Goal: Transaction & Acquisition: Purchase product/service

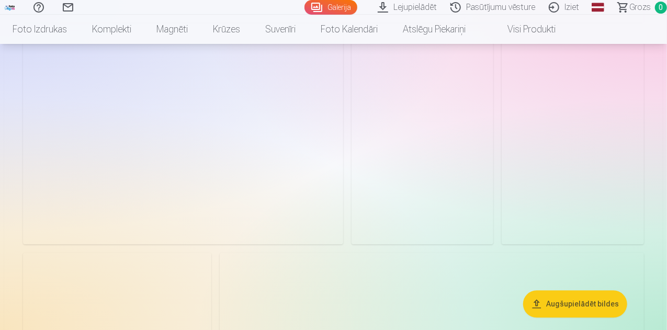
scroll to position [1046, 0]
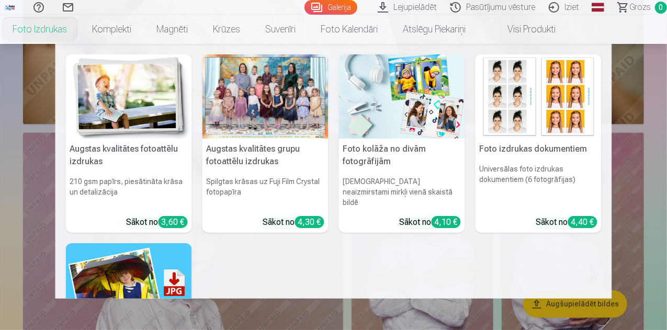
click at [76, 29] on link "Foto izdrukas" at bounding box center [39, 29] width 79 height 29
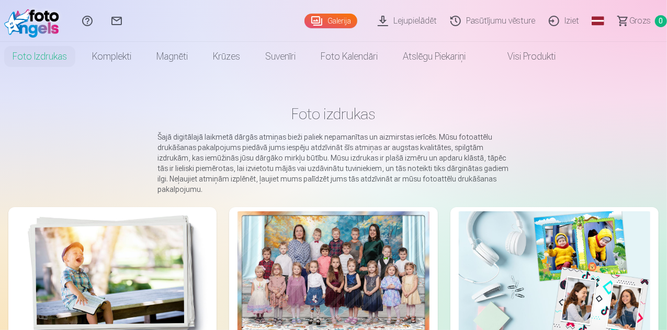
click at [65, 255] on img at bounding box center [112, 275] width 191 height 128
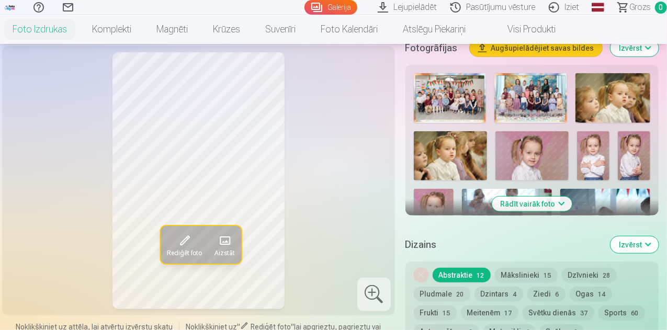
scroll to position [314, 0]
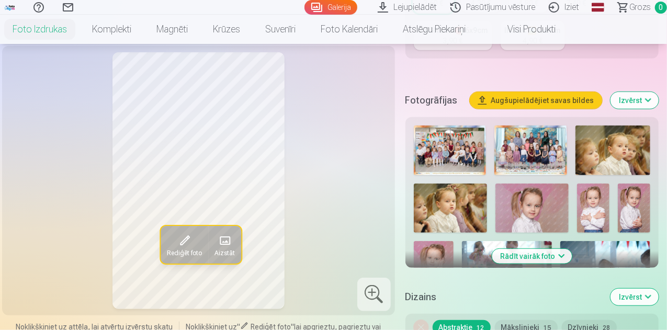
click at [525, 139] on img at bounding box center [530, 151] width 73 height 50
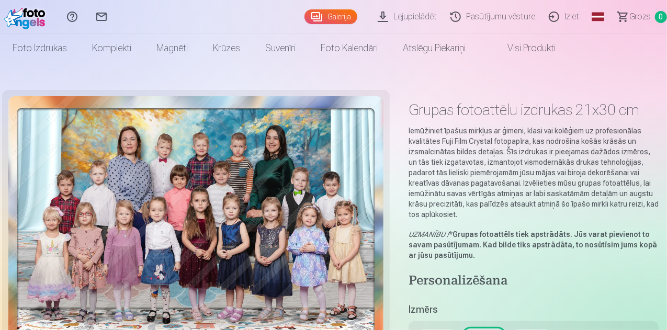
scroll to position [52, 0]
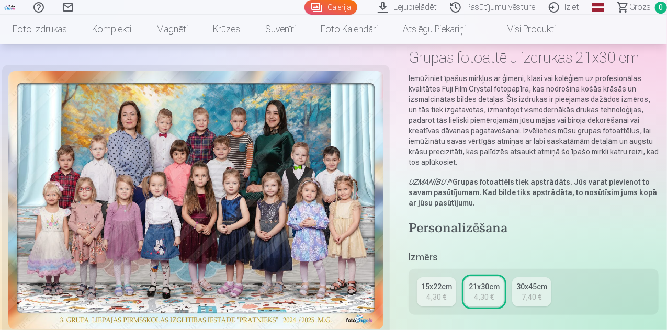
click at [449, 281] on div "15x22cm" at bounding box center [436, 286] width 31 height 10
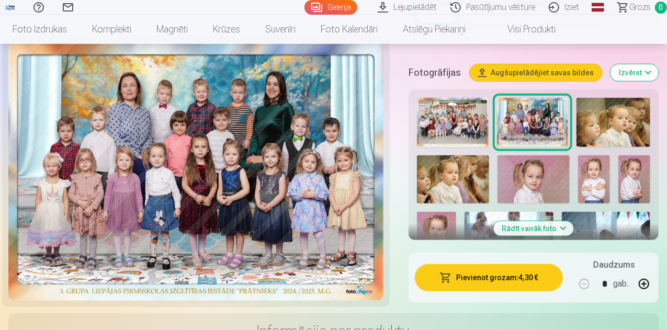
scroll to position [314, 0]
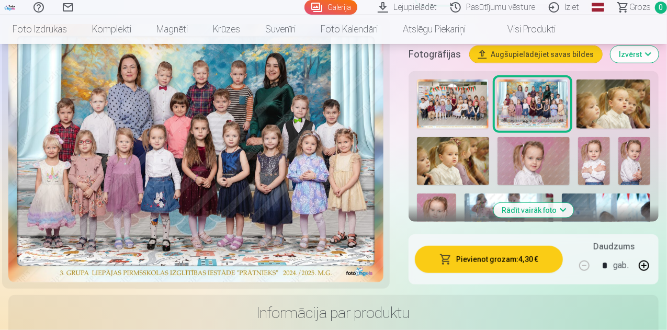
click at [476, 252] on button "Pievienot grozam : 4,30 €" at bounding box center [489, 259] width 148 height 27
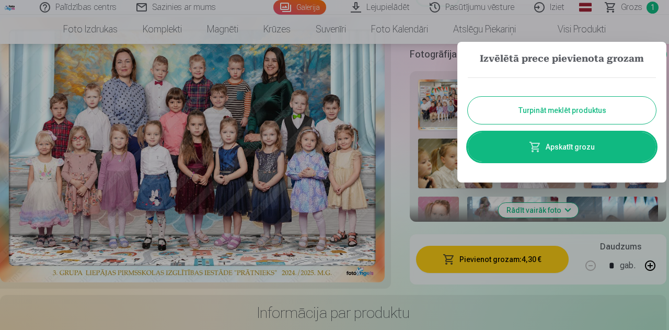
click at [552, 110] on button "Turpināt meklēt produktus" at bounding box center [562, 110] width 188 height 27
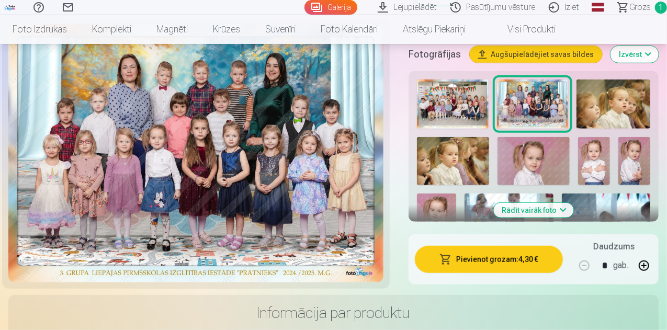
click at [619, 96] on img at bounding box center [613, 103] width 74 height 49
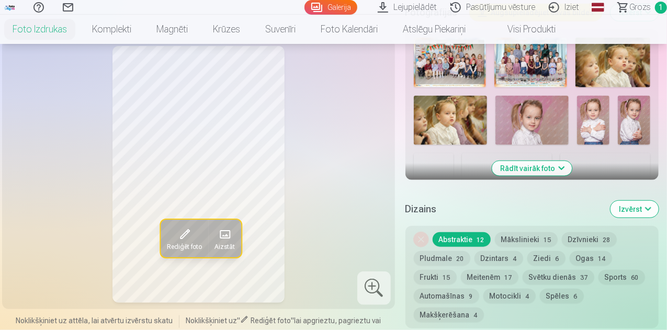
scroll to position [418, 0]
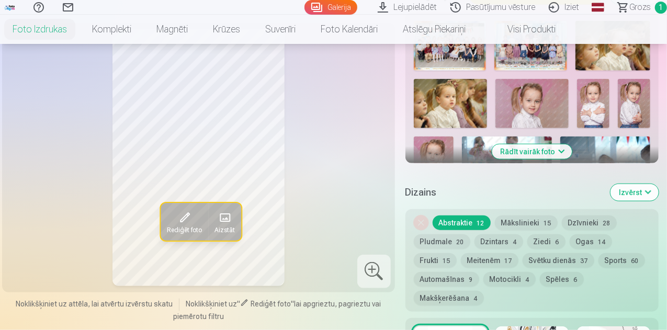
click at [541, 144] on button "Rādīt vairāk foto" at bounding box center [532, 151] width 80 height 15
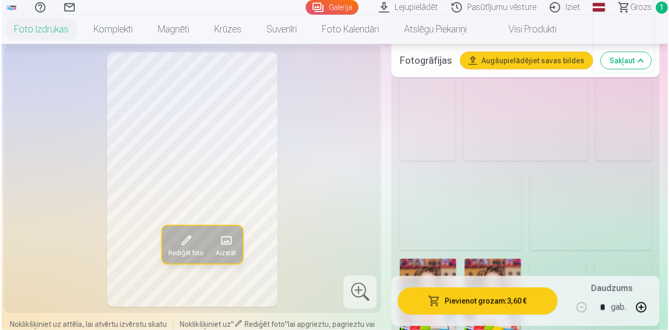
scroll to position [941, 0]
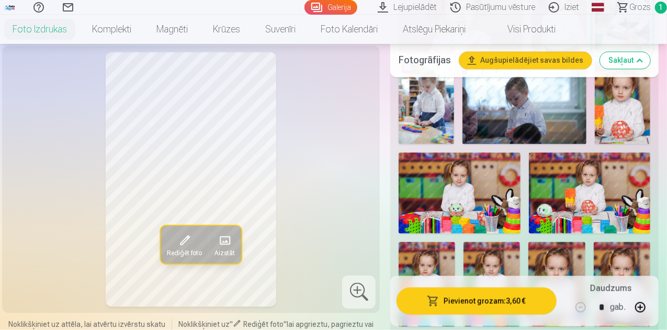
click at [584, 188] on img at bounding box center [590, 193] width 122 height 81
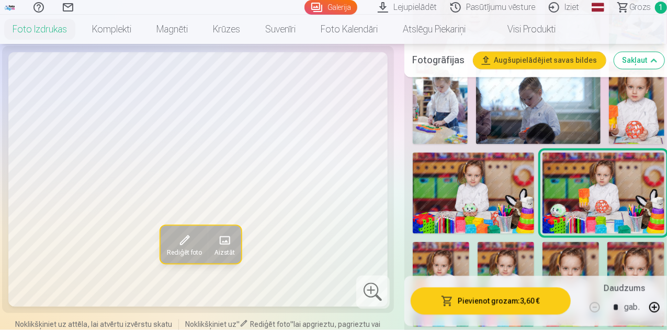
click at [478, 304] on button "Pievienot grozam : 3,60 €" at bounding box center [491, 300] width 160 height 27
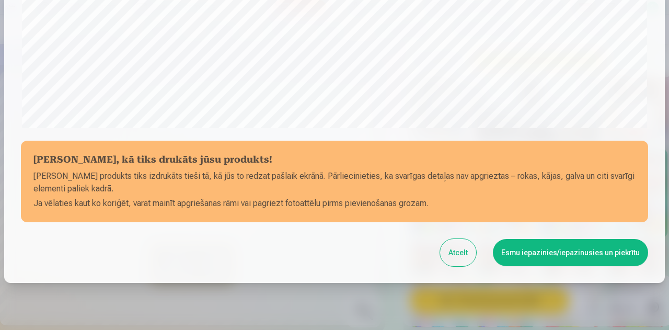
scroll to position [415, 0]
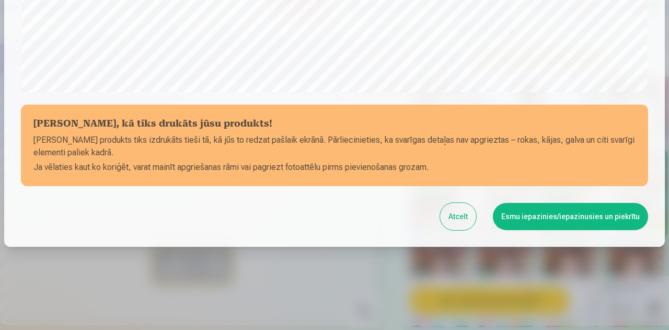
click at [556, 222] on button "Esmu iepazinies/iepazinusies un piekrītu" at bounding box center [570, 216] width 155 height 27
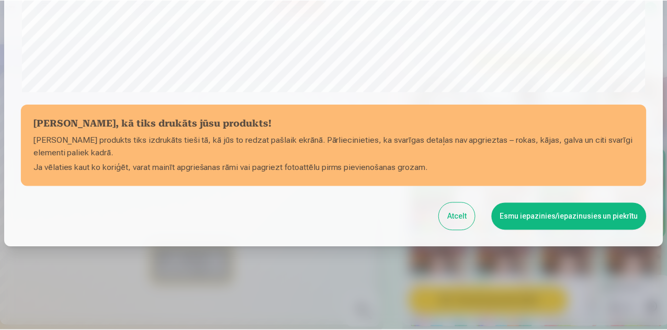
scroll to position [413, 0]
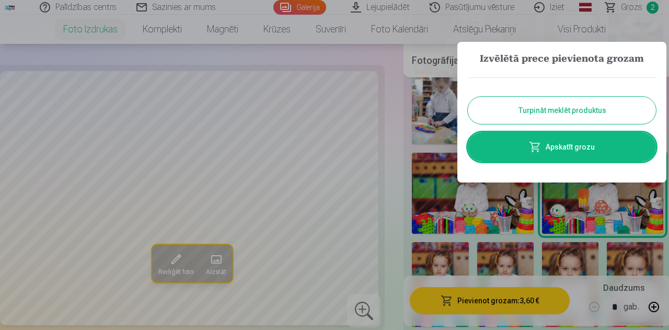
click at [565, 113] on button "Turpināt meklēt produktus" at bounding box center [562, 110] width 188 height 27
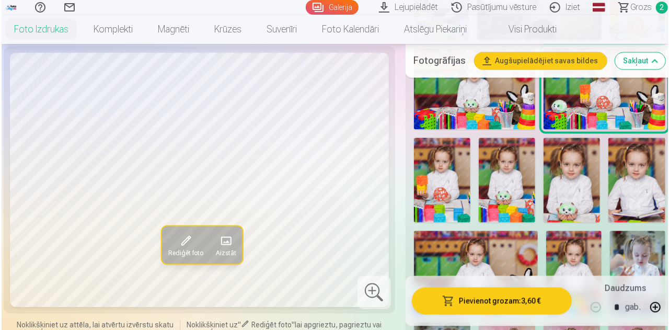
scroll to position [1098, 0]
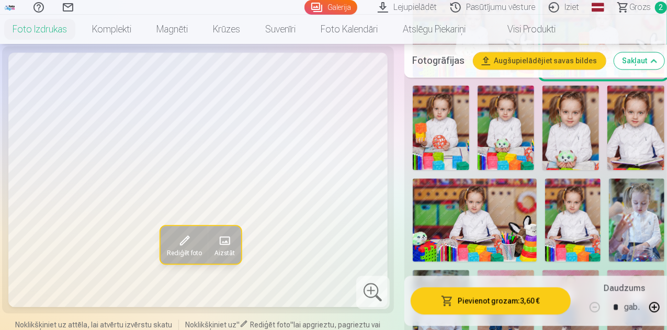
click at [493, 207] on img at bounding box center [475, 219] width 124 height 83
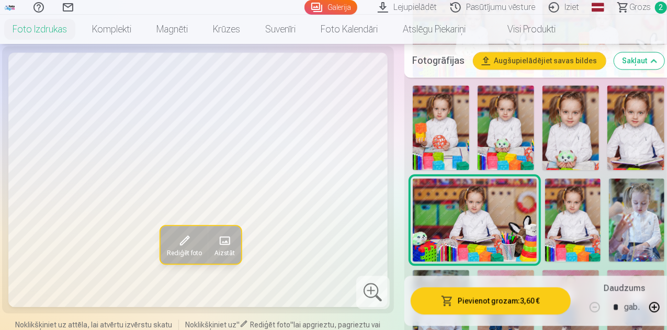
click at [487, 305] on button "Pievienot grozam : 3,60 €" at bounding box center [491, 300] width 160 height 27
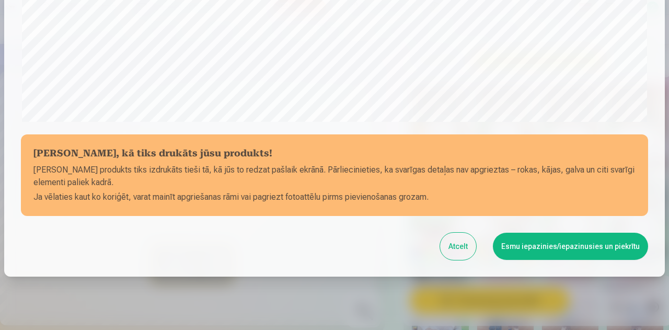
scroll to position [415, 0]
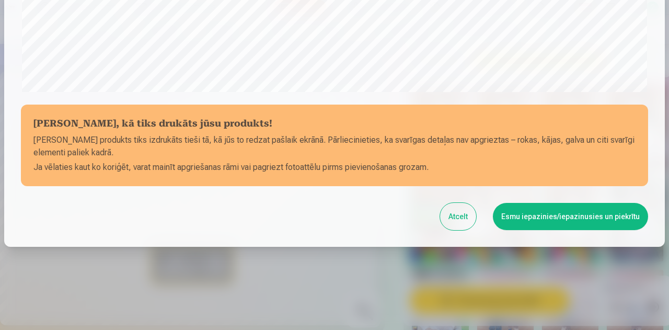
click at [558, 218] on button "Esmu iepazinies/iepazinusies un piekrītu" at bounding box center [570, 216] width 155 height 27
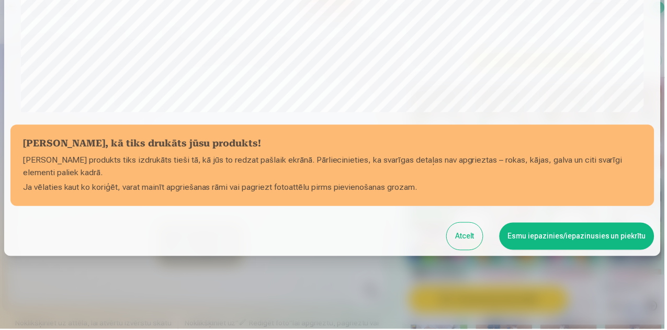
scroll to position [413, 0]
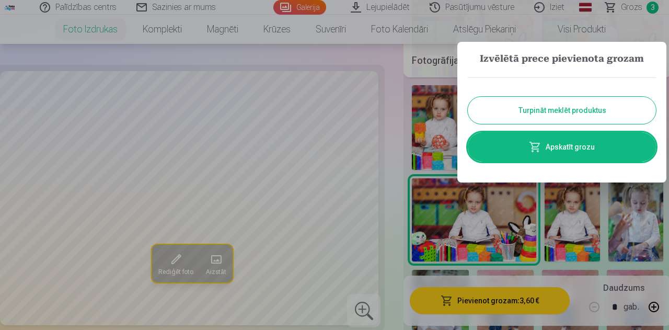
click at [564, 111] on button "Turpināt meklēt produktus" at bounding box center [562, 110] width 188 height 27
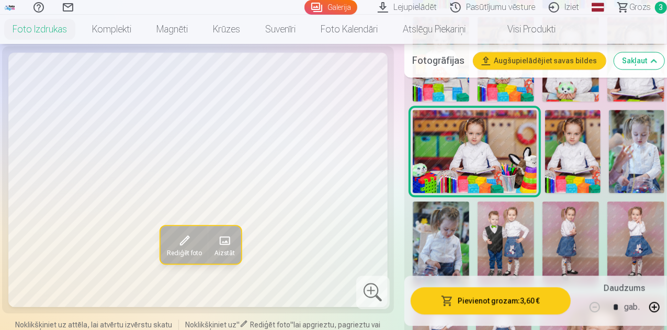
scroll to position [1151, 0]
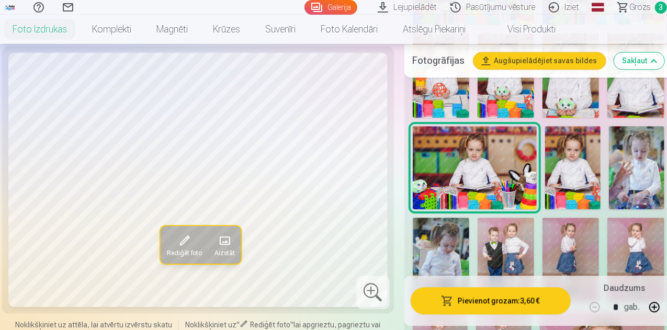
click at [620, 154] on img at bounding box center [636, 167] width 55 height 83
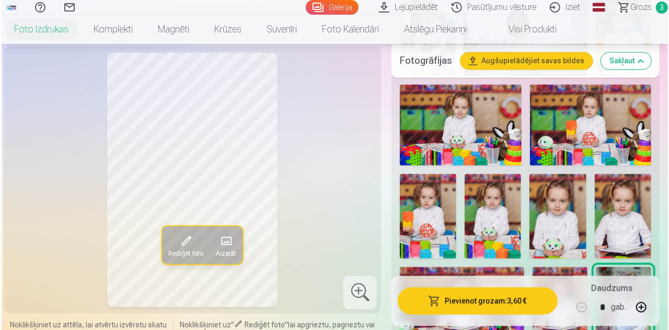
scroll to position [994, 0]
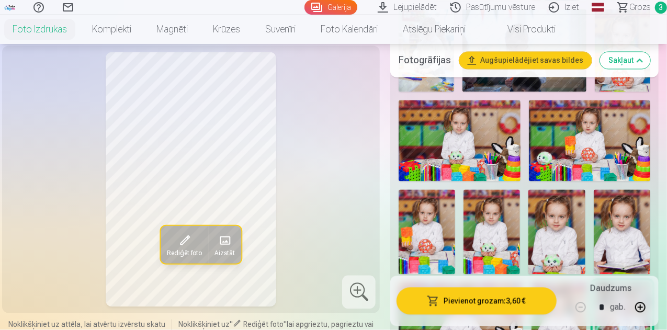
click at [448, 126] on img at bounding box center [460, 140] width 122 height 81
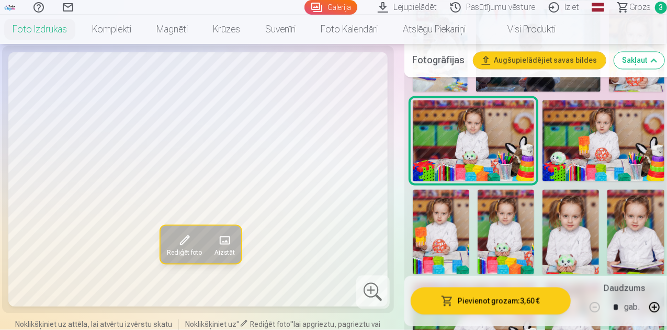
click at [491, 303] on button "Pievienot grozam : 3,60 €" at bounding box center [491, 300] width 160 height 27
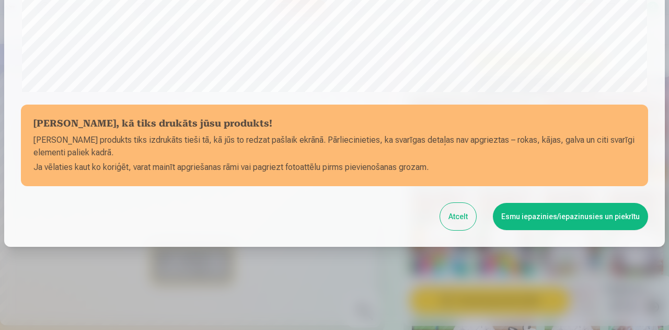
click at [545, 217] on button "Esmu iepazinies/iepazinusies un piekrītu" at bounding box center [570, 216] width 155 height 27
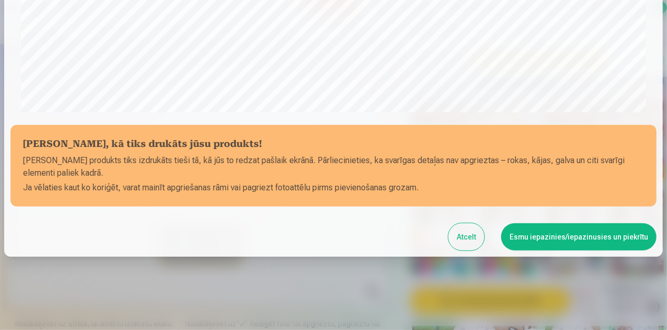
scroll to position [413, 0]
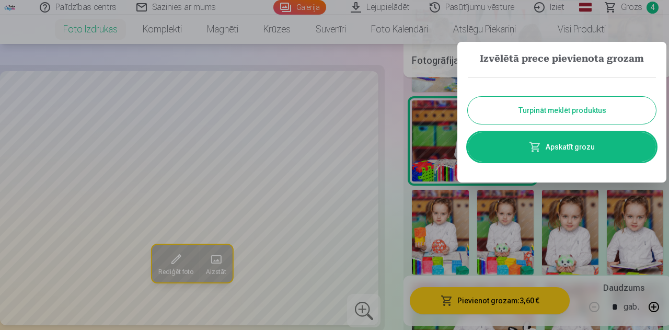
click at [560, 110] on button "Turpināt meklēt produktus" at bounding box center [562, 110] width 188 height 27
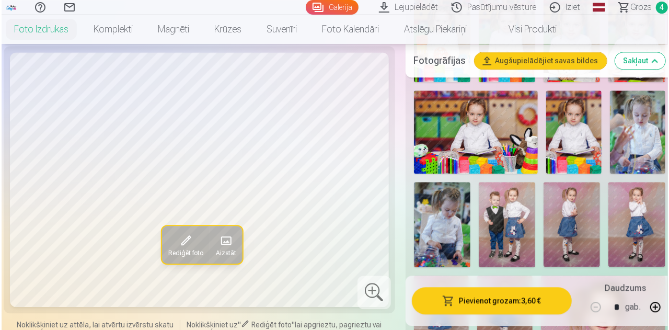
scroll to position [1203, 0]
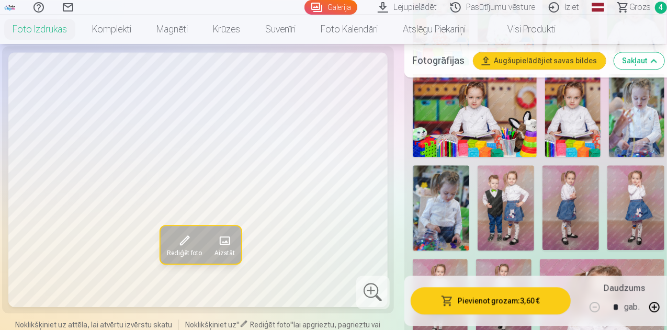
click at [517, 193] on img at bounding box center [506, 207] width 56 height 85
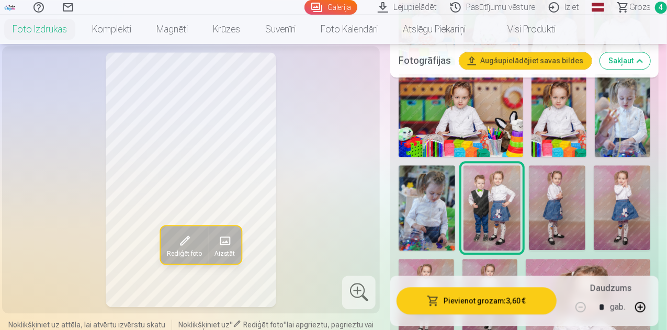
click at [506, 308] on button "Pievienot grozam : 3,60 €" at bounding box center [476, 300] width 160 height 27
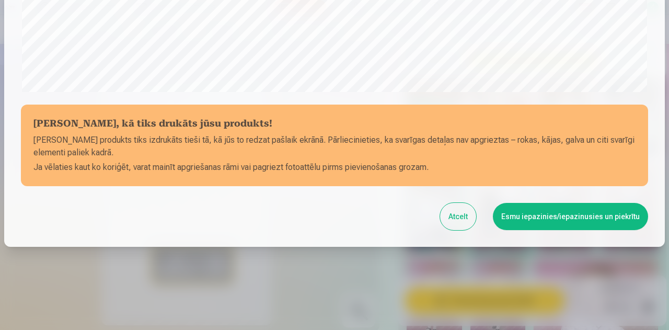
click at [575, 220] on button "Esmu iepazinies/iepazinusies un piekrītu" at bounding box center [570, 216] width 155 height 27
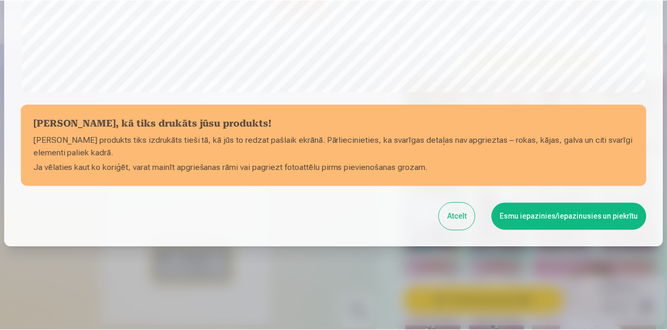
scroll to position [413, 0]
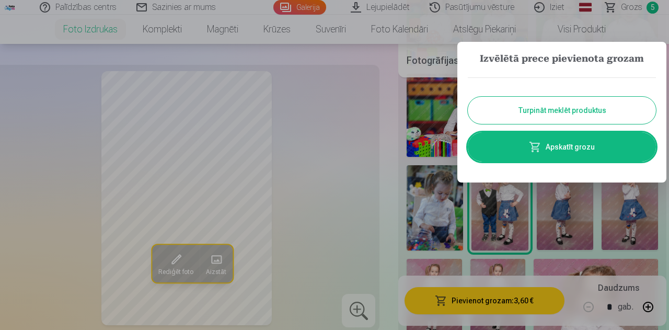
click at [568, 110] on button "Turpināt meklēt produktus" at bounding box center [562, 110] width 188 height 27
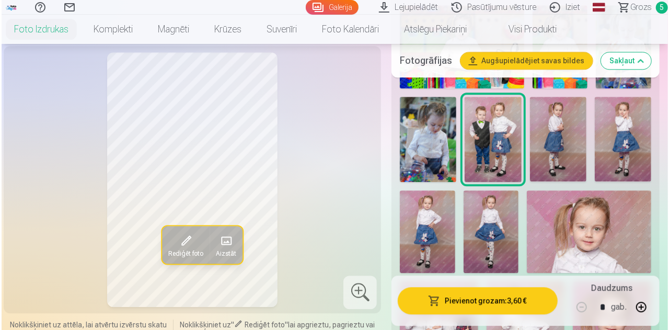
scroll to position [1255, 0]
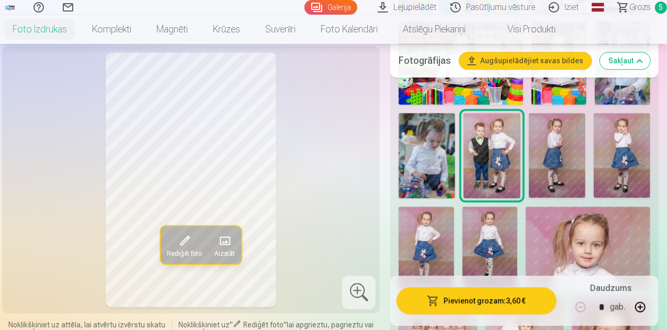
click at [509, 230] on img at bounding box center [489, 248] width 55 height 83
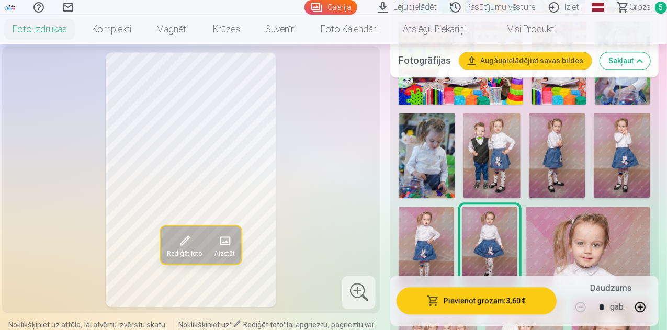
click at [650, 310] on button "button" at bounding box center [640, 306] width 25 height 25
click at [471, 306] on button "Pievienot grozam : 7,20 €" at bounding box center [476, 300] width 160 height 27
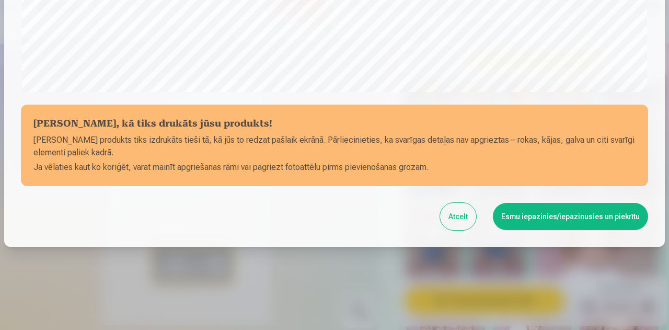
click at [570, 214] on button "Esmu iepazinies/iepazinusies un piekrītu" at bounding box center [570, 216] width 155 height 27
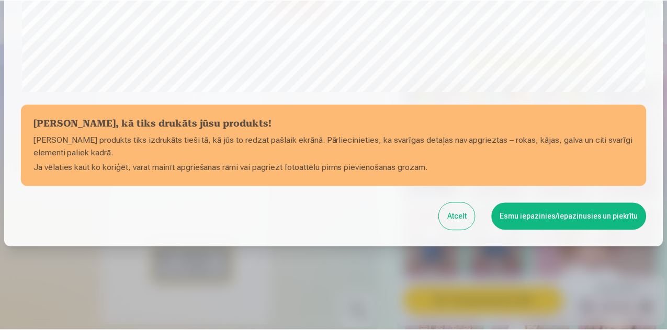
scroll to position [413, 0]
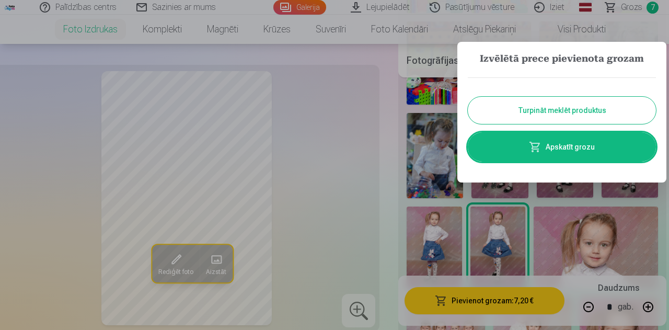
click at [555, 108] on button "Turpināt meklēt produktus" at bounding box center [562, 110] width 188 height 27
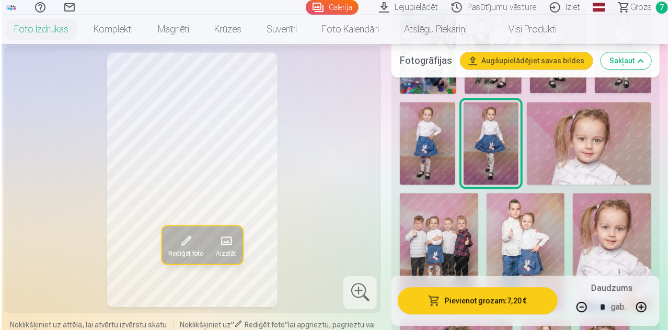
scroll to position [1412, 0]
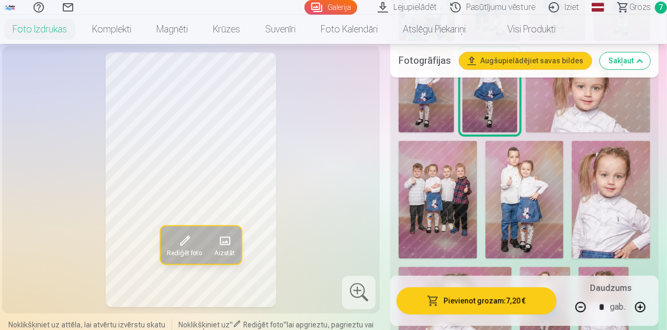
click at [471, 190] on img at bounding box center [438, 200] width 78 height 118
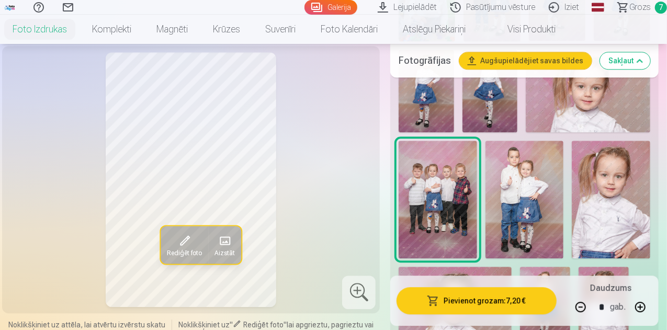
click at [485, 303] on button "Pievienot grozam : 7,20 €" at bounding box center [476, 300] width 160 height 27
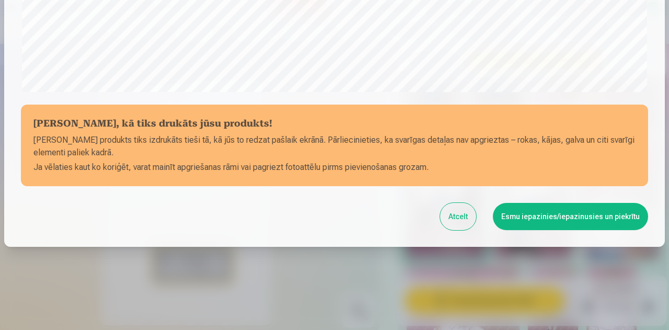
click at [571, 213] on button "Esmu iepazinies/iepazinusies un piekrītu" at bounding box center [570, 216] width 155 height 27
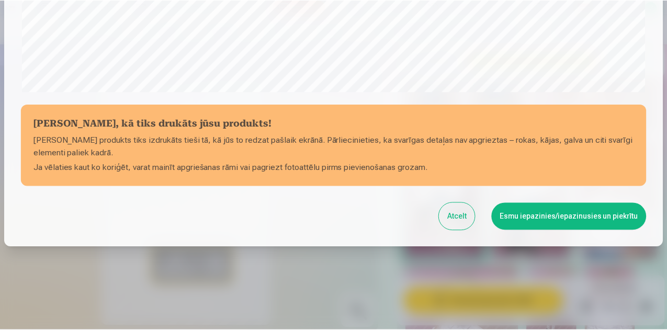
scroll to position [413, 0]
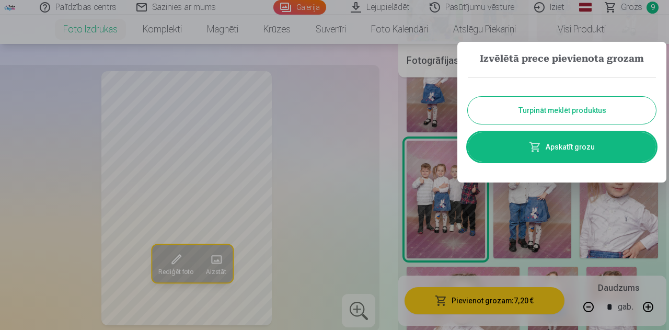
click at [575, 112] on button "Turpināt meklēt produktus" at bounding box center [562, 110] width 188 height 27
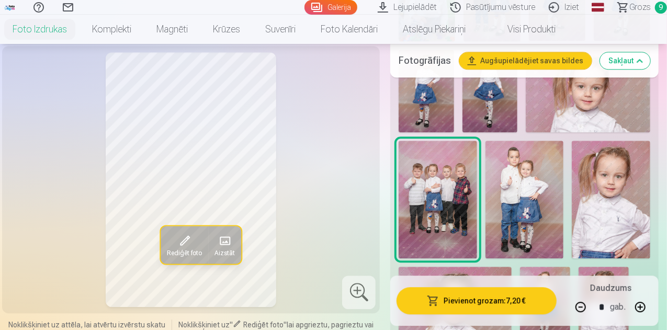
click at [540, 191] on img at bounding box center [524, 200] width 78 height 118
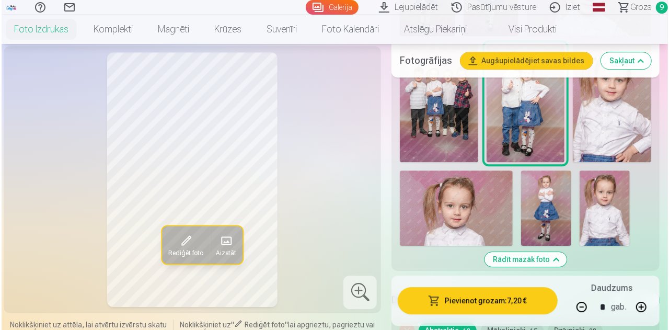
scroll to position [1517, 0]
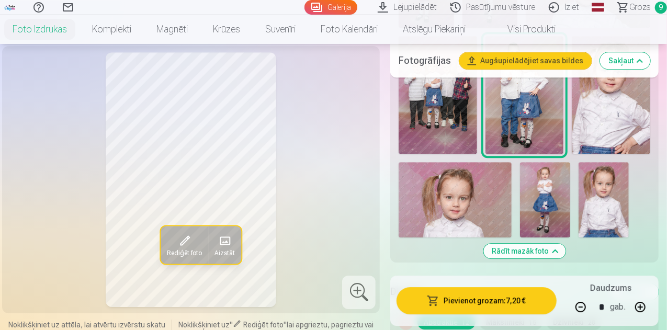
click at [589, 306] on button "button" at bounding box center [580, 306] width 25 height 25
type input "*"
click at [479, 303] on button "Pievienot grozam : 3,60 €" at bounding box center [476, 300] width 160 height 27
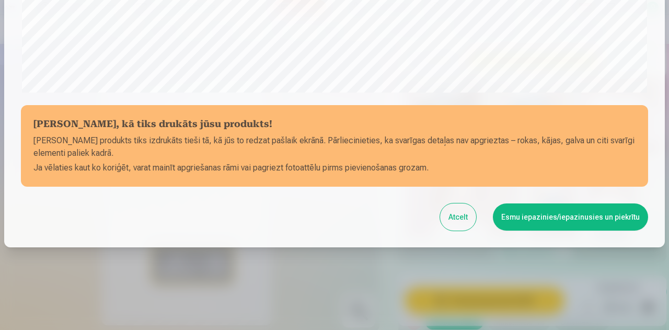
scroll to position [415, 0]
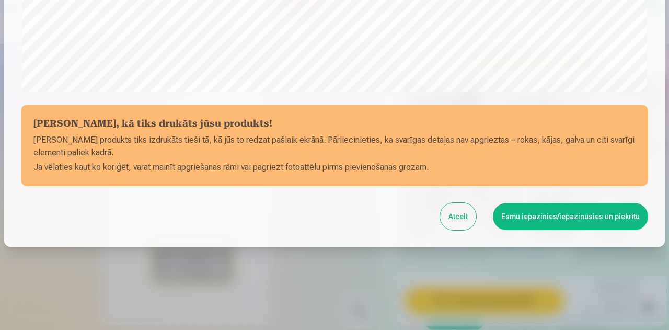
click at [557, 220] on button "Esmu iepazinies/iepazinusies un piekrītu" at bounding box center [570, 216] width 155 height 27
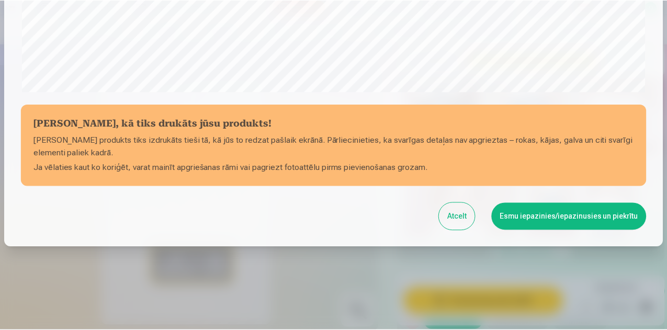
scroll to position [413, 0]
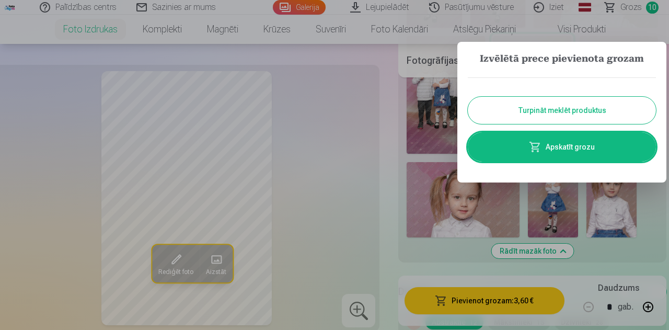
click at [578, 106] on button "Turpināt meklēt produktus" at bounding box center [562, 110] width 188 height 27
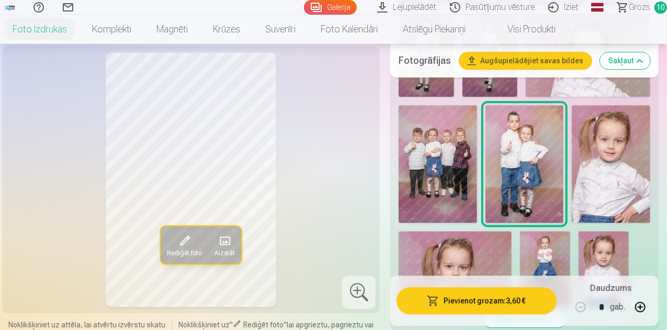
scroll to position [1464, 0]
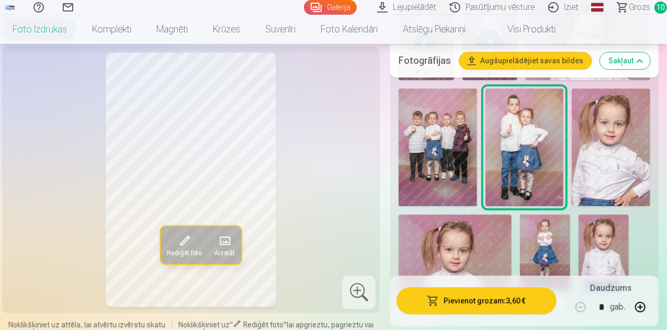
click at [633, 8] on span "Grozs" at bounding box center [639, 7] width 21 height 13
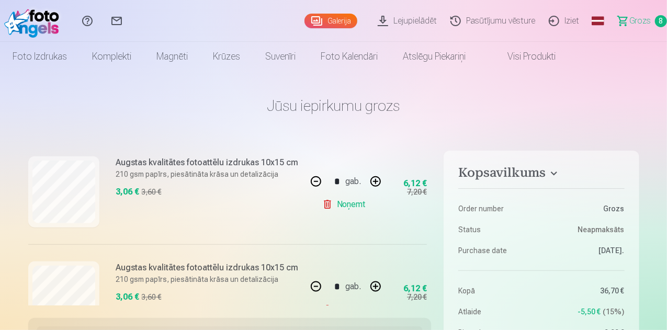
scroll to position [680, 0]
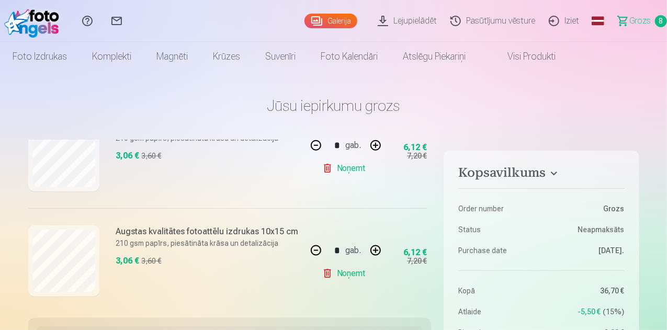
click at [314, 252] on button "button" at bounding box center [315, 250] width 25 height 25
type input "*"
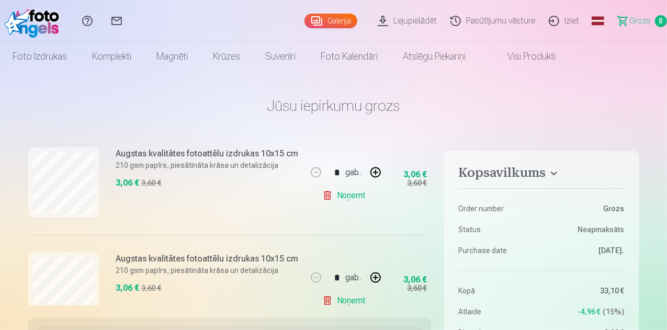
scroll to position [752, 0]
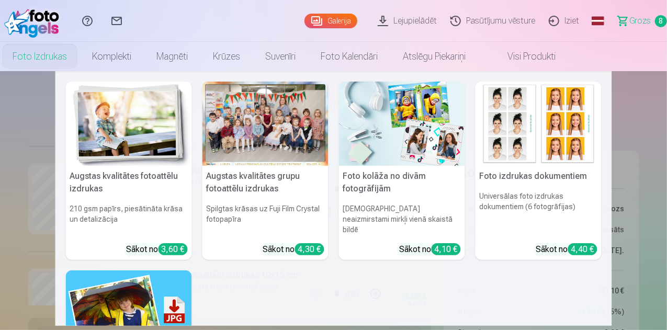
click at [86, 178] on h5 "Augstas kvalitātes fotoattēlu izdrukas" at bounding box center [129, 182] width 126 height 33
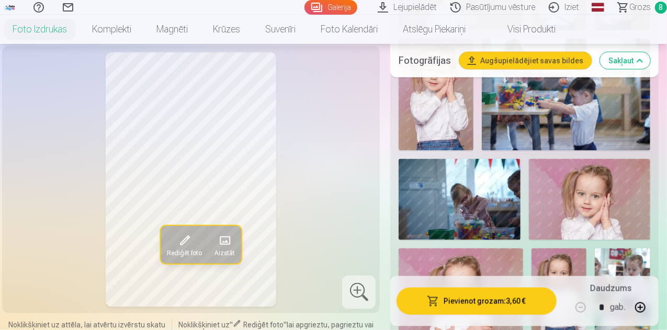
scroll to position [732, 0]
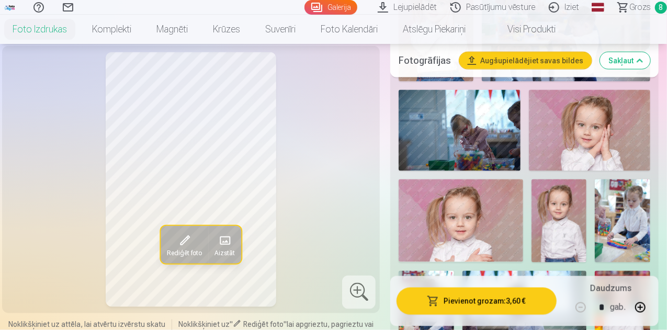
click at [494, 121] on img at bounding box center [460, 130] width 122 height 81
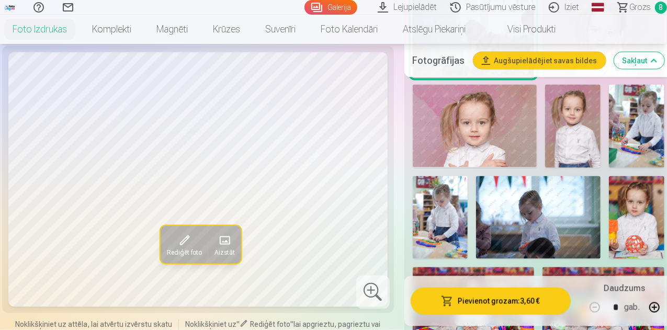
scroll to position [837, 0]
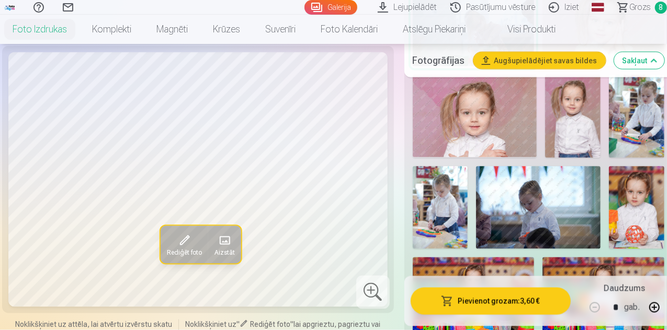
click at [565, 187] on img at bounding box center [538, 207] width 124 height 83
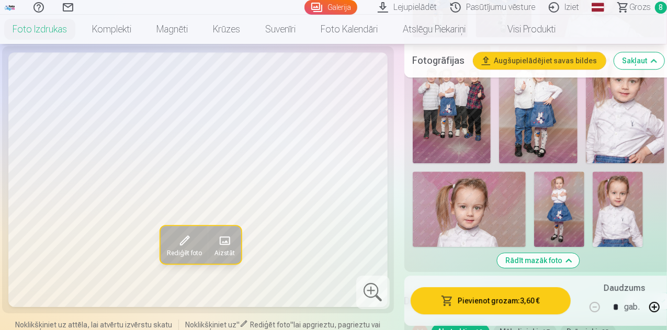
scroll to position [1517, 0]
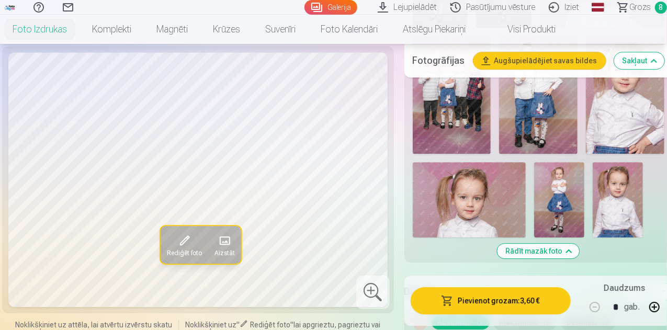
click at [563, 175] on img at bounding box center [559, 199] width 50 height 75
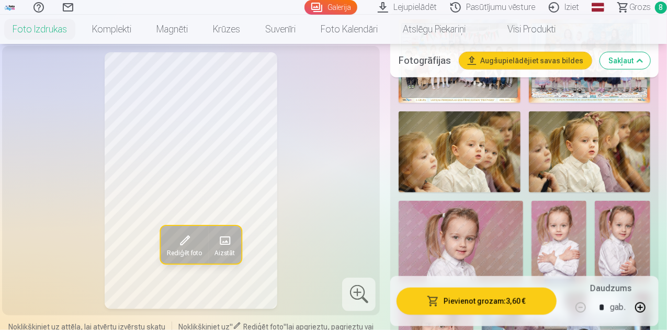
scroll to position [418, 0]
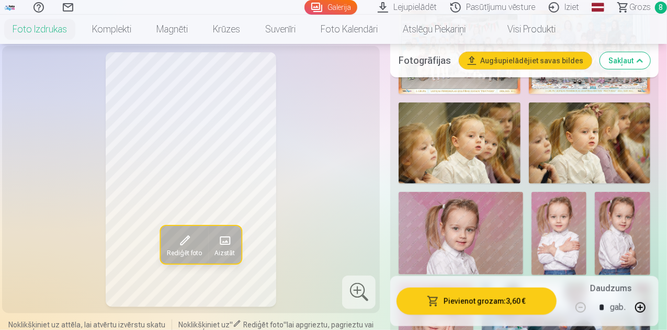
click at [501, 135] on img at bounding box center [460, 143] width 122 height 81
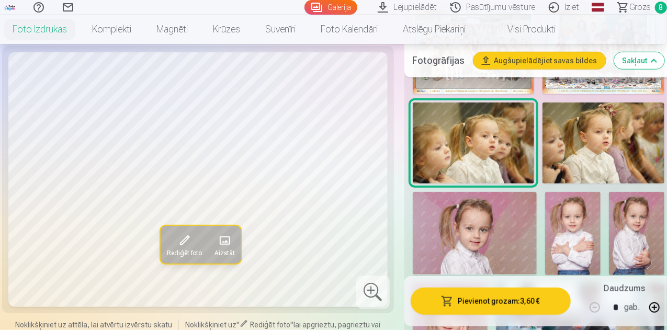
click at [578, 146] on img at bounding box center [603, 143] width 122 height 81
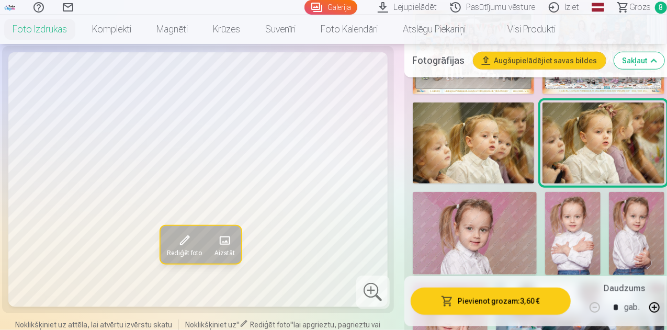
click at [521, 148] on img at bounding box center [474, 143] width 122 height 81
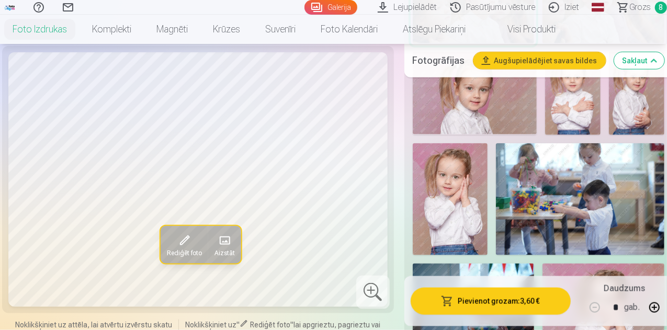
scroll to position [575, 0]
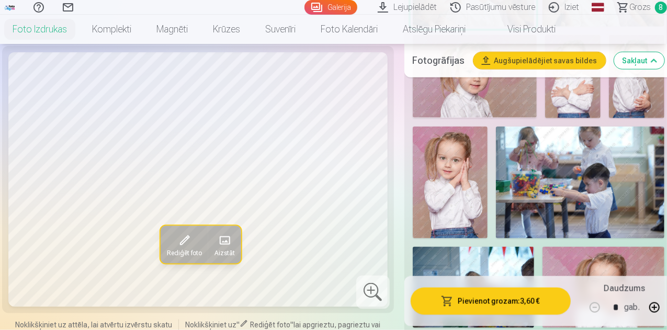
click at [576, 168] on img at bounding box center [580, 183] width 168 height 112
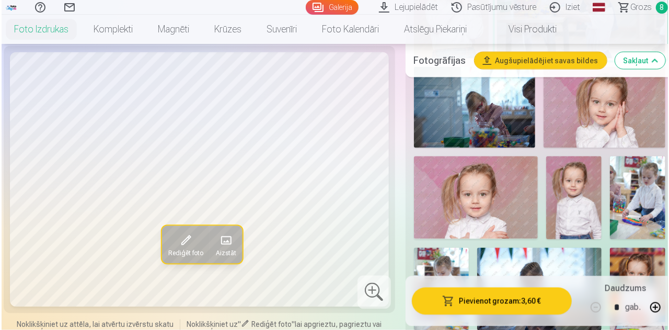
scroll to position [785, 0]
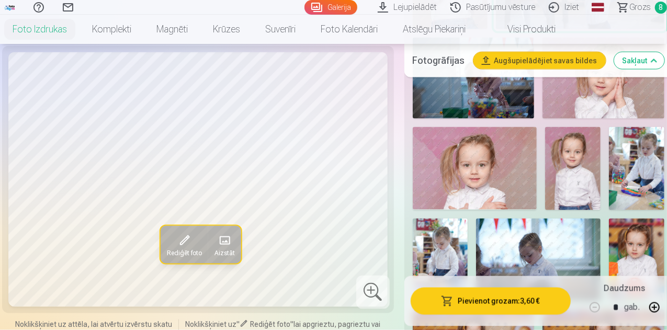
click at [639, 173] on img at bounding box center [636, 168] width 55 height 83
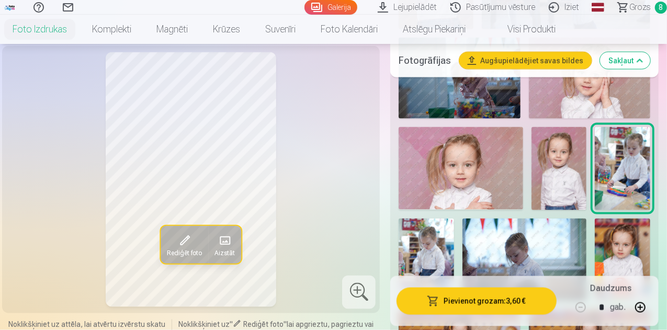
click at [435, 239] on img at bounding box center [426, 260] width 55 height 83
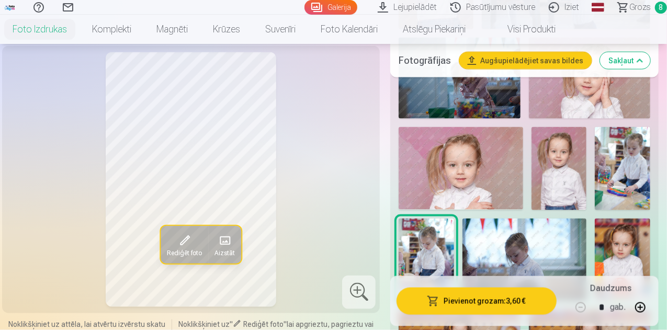
click at [640, 158] on img at bounding box center [622, 168] width 55 height 83
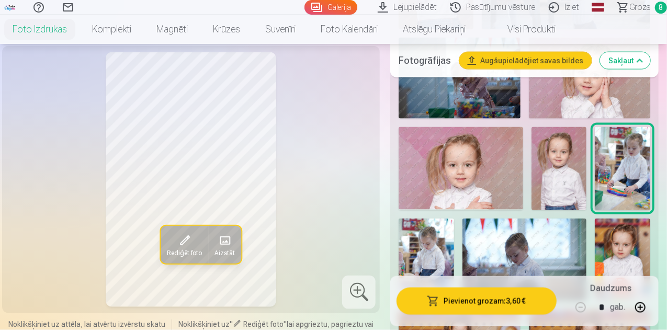
click at [496, 258] on img at bounding box center [524, 260] width 124 height 83
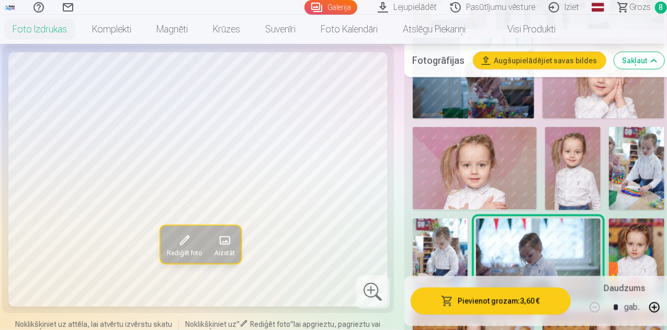
click at [486, 302] on button "Pievienot grozam : 3,60 €" at bounding box center [491, 300] width 160 height 27
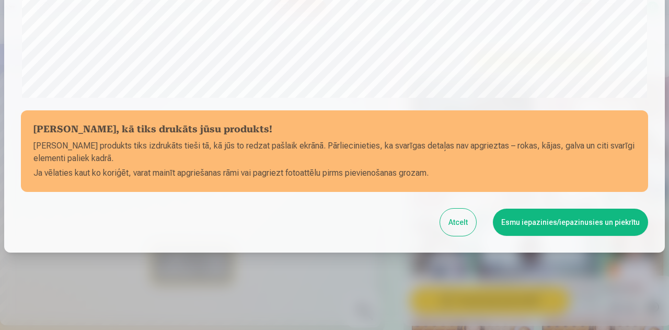
scroll to position [415, 0]
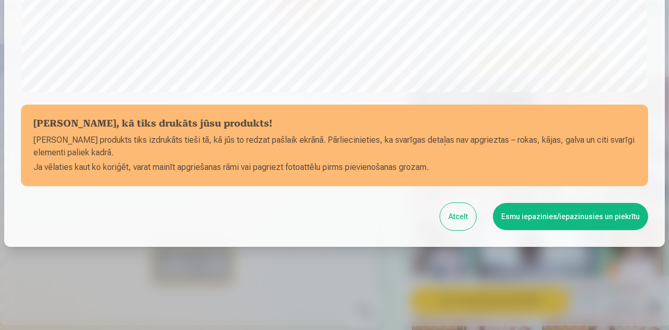
click at [552, 221] on button "Esmu iepazinies/iepazinusies un piekrītu" at bounding box center [570, 216] width 155 height 27
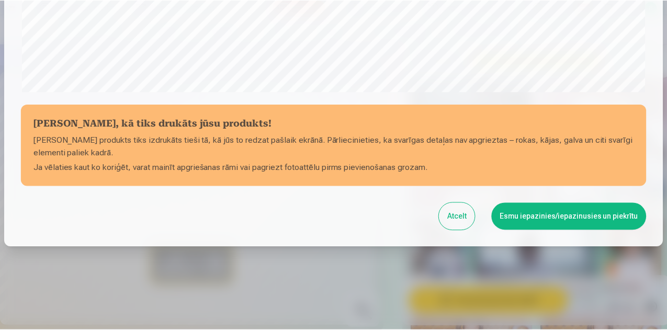
scroll to position [413, 0]
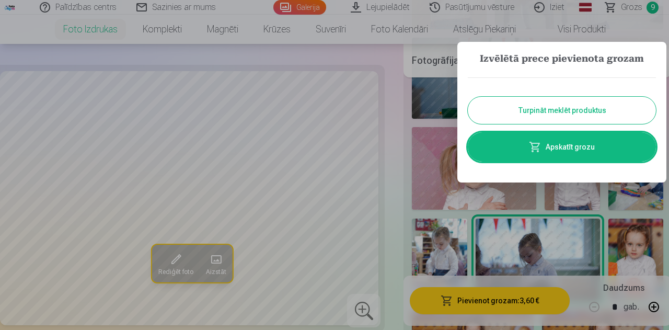
click at [538, 112] on button "Turpināt meklēt produktus" at bounding box center [562, 110] width 188 height 27
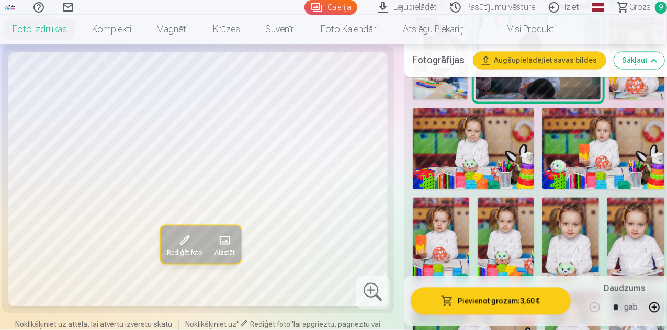
scroll to position [994, 0]
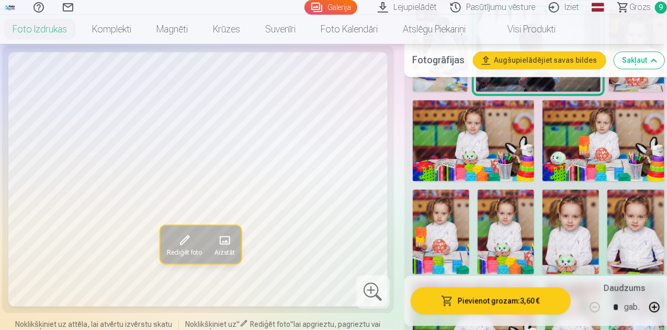
click at [457, 216] on img at bounding box center [441, 232] width 56 height 85
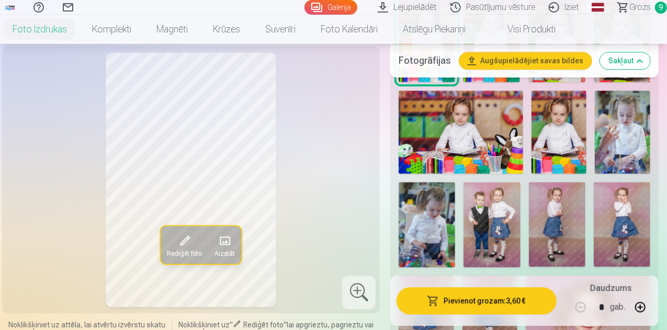
scroll to position [1203, 0]
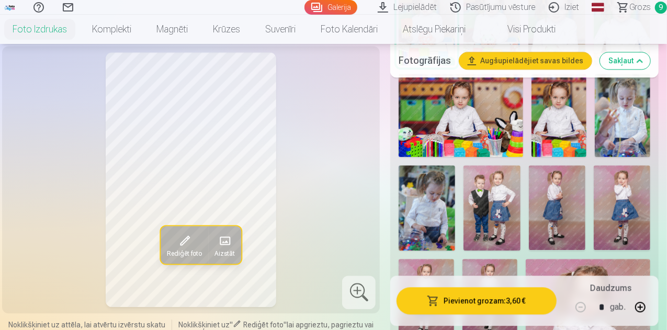
click at [452, 192] on img at bounding box center [427, 207] width 56 height 85
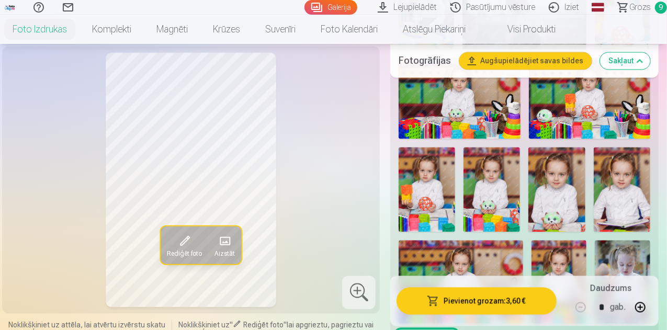
scroll to position [994, 0]
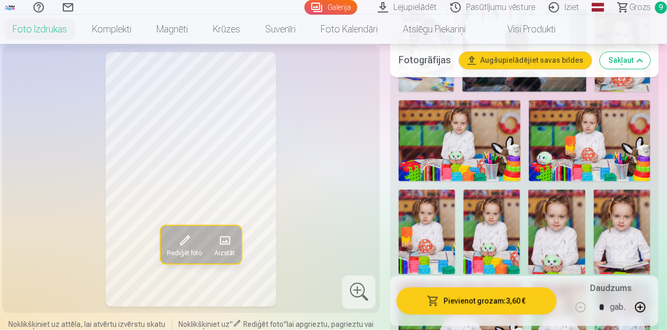
click at [639, 9] on span "Grozs" at bounding box center [639, 7] width 21 height 13
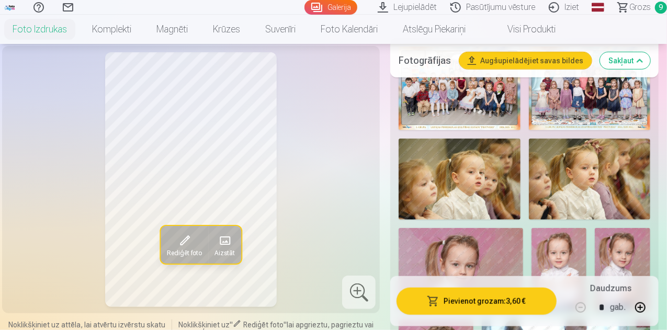
scroll to position [418, 0]
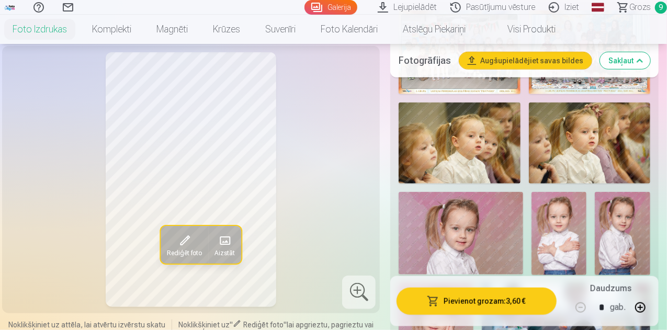
click at [458, 146] on img at bounding box center [460, 143] width 122 height 81
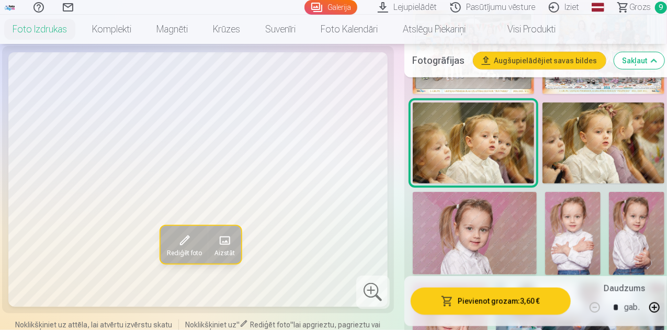
click at [634, 153] on img at bounding box center [603, 143] width 122 height 81
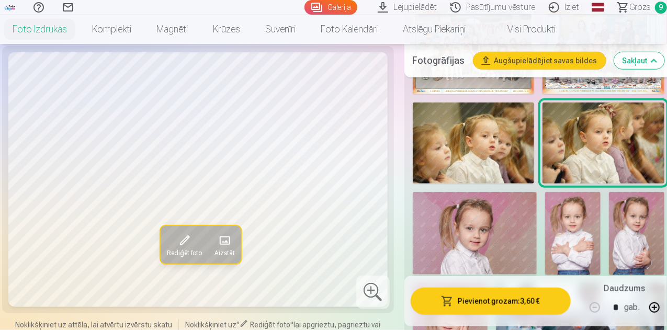
click at [501, 152] on img at bounding box center [474, 143] width 122 height 81
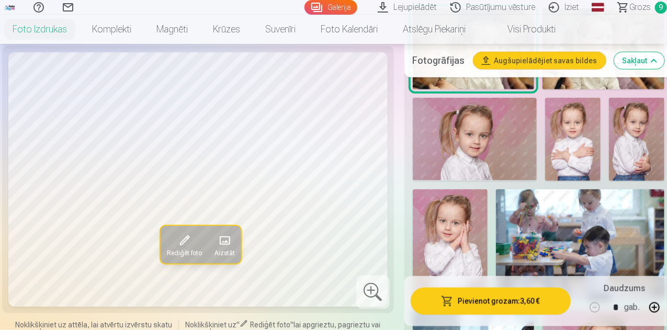
scroll to position [523, 0]
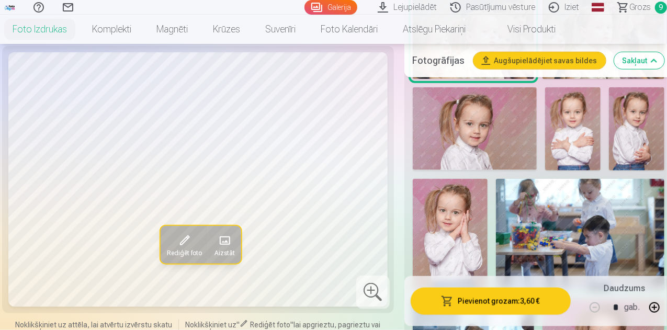
click at [573, 235] on img at bounding box center [580, 235] width 168 height 112
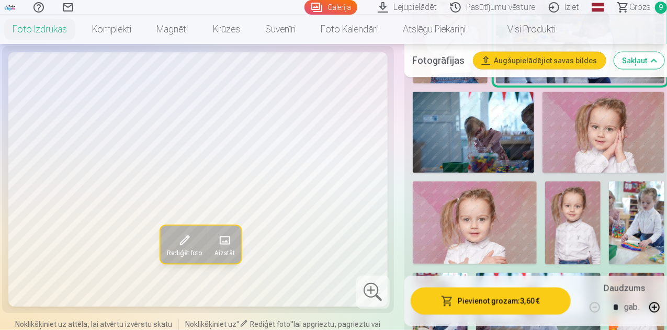
scroll to position [732, 0]
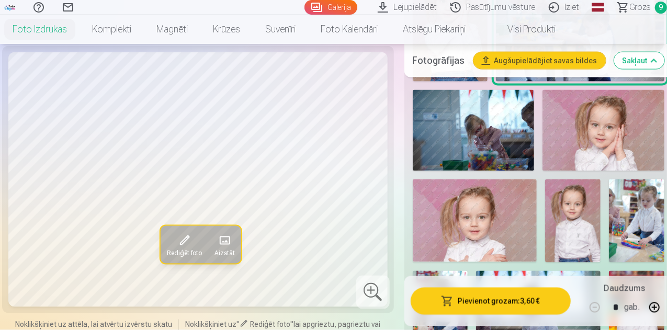
click at [591, 134] on img at bounding box center [603, 130] width 122 height 81
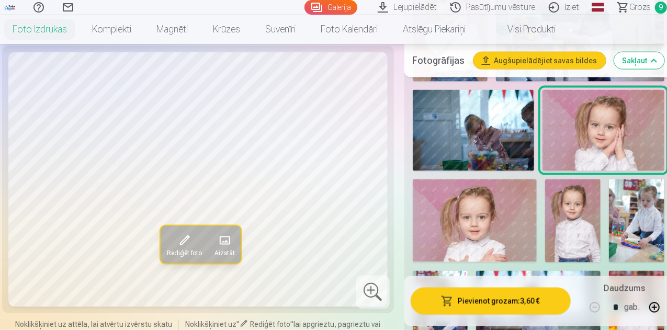
click at [625, 212] on img at bounding box center [636, 220] width 55 height 83
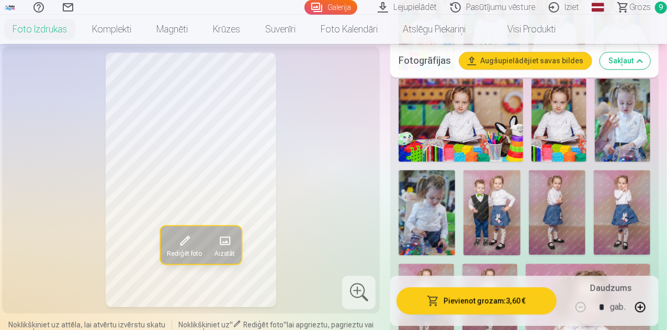
scroll to position [1203, 0]
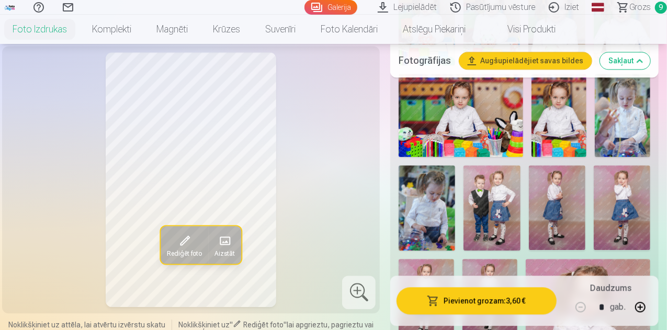
click at [621, 179] on img at bounding box center [622, 207] width 56 height 85
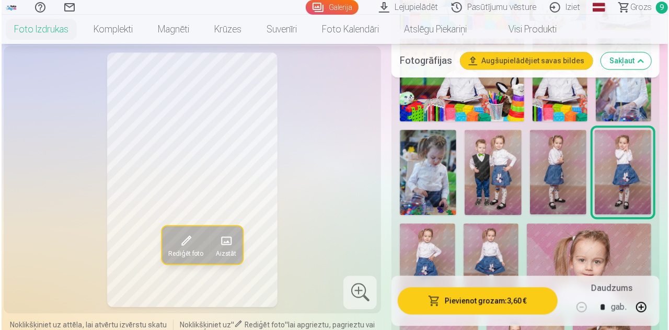
scroll to position [1255, 0]
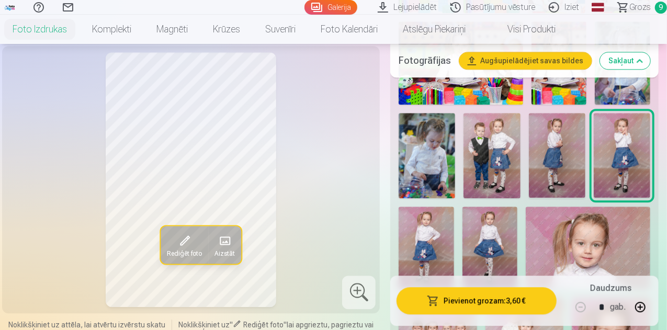
click at [556, 143] on img at bounding box center [557, 155] width 56 height 85
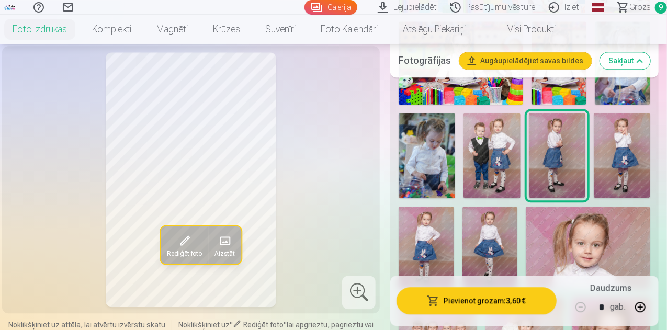
click at [629, 129] on img at bounding box center [622, 155] width 56 height 85
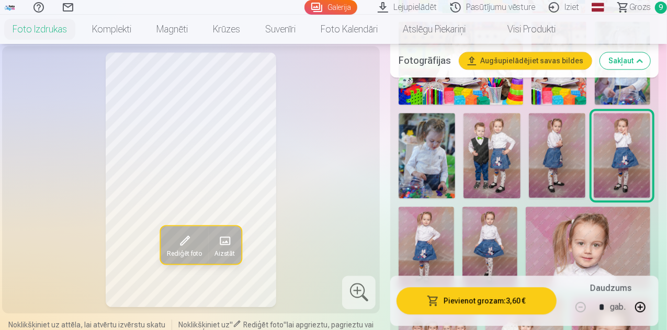
click at [507, 303] on button "Pievienot grozam : 3,60 €" at bounding box center [476, 300] width 160 height 27
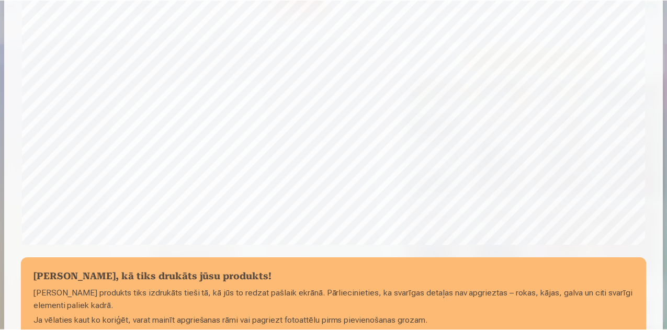
scroll to position [366, 0]
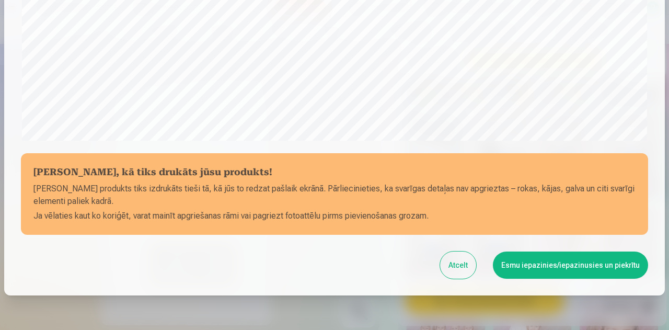
click at [570, 262] on button "Esmu iepazinies/iepazinusies un piekrītu" at bounding box center [570, 265] width 155 height 27
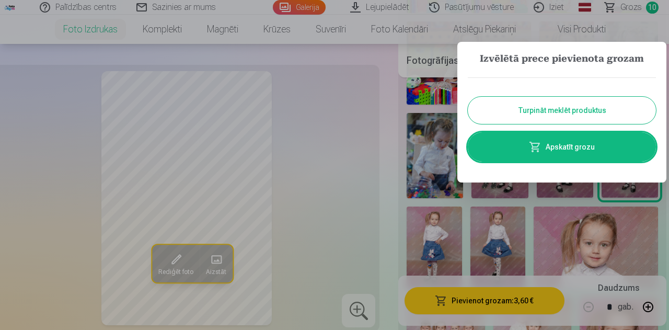
click at [575, 109] on button "Turpināt meklēt produktus" at bounding box center [562, 110] width 188 height 27
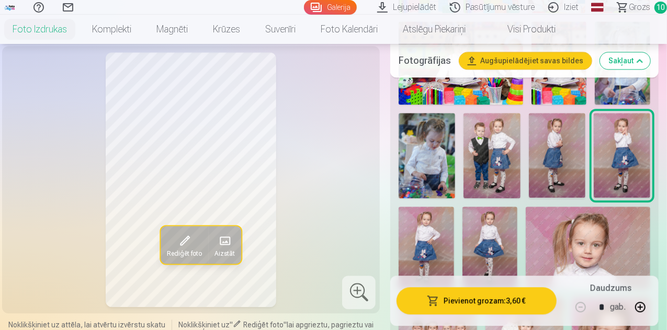
click at [442, 236] on img at bounding box center [426, 248] width 55 height 83
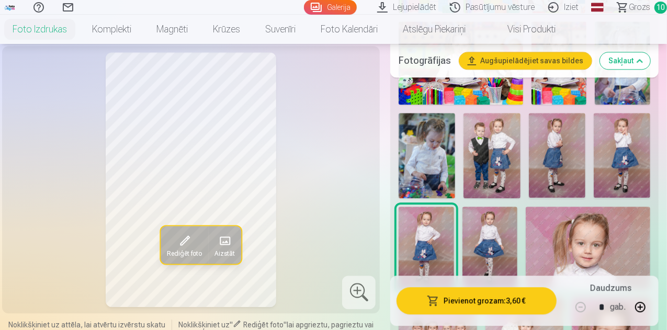
click at [496, 226] on img at bounding box center [489, 248] width 55 height 83
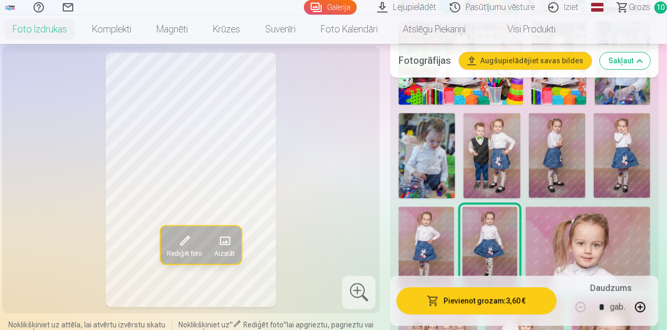
click at [511, 144] on img at bounding box center [491, 155] width 56 height 85
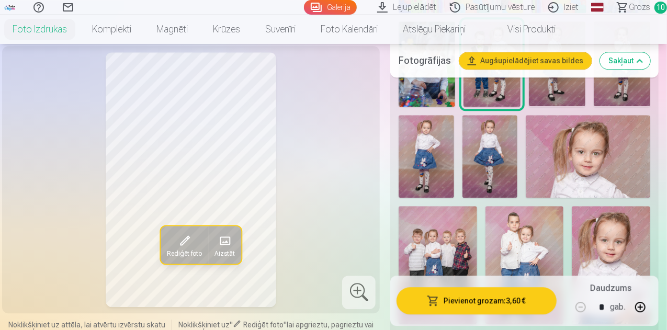
scroll to position [1360, 0]
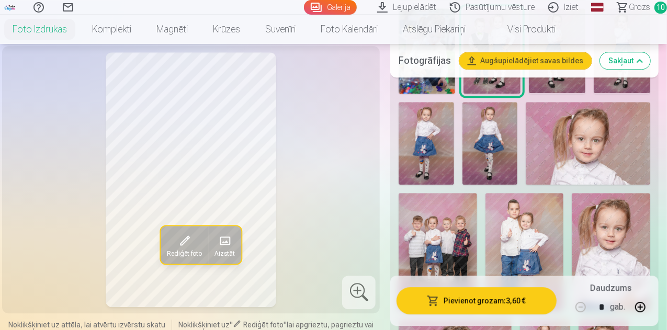
click at [468, 215] on img at bounding box center [438, 252] width 78 height 118
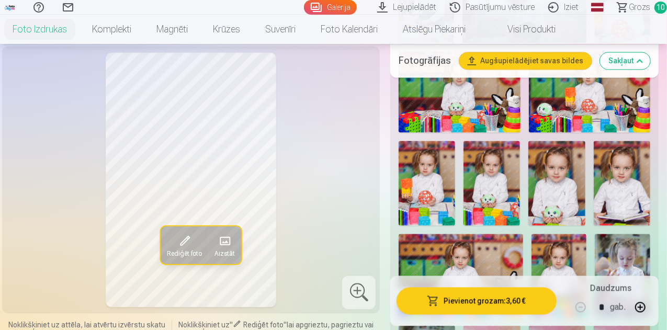
scroll to position [994, 0]
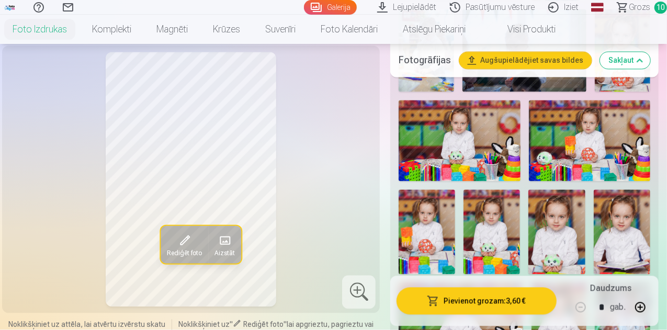
click at [642, 5] on link "Grozs 10" at bounding box center [637, 7] width 59 height 15
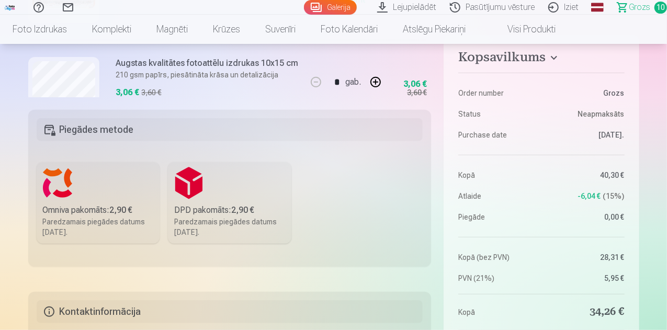
scroll to position [209, 0]
drag, startPoint x: 118, startPoint y: 209, endPoint x: 110, endPoint y: 210, distance: 7.9
click at [109, 210] on div "Omniva pakomāts : 2,90 €" at bounding box center [98, 209] width 111 height 13
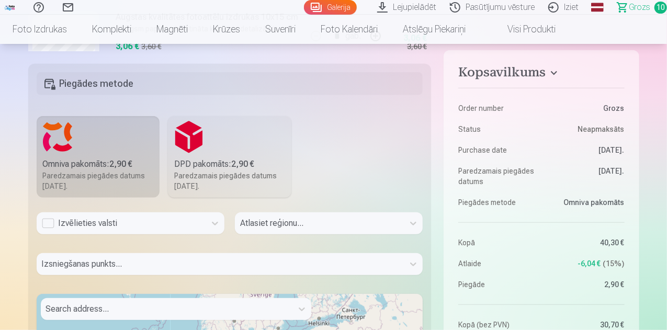
scroll to position [314, 0]
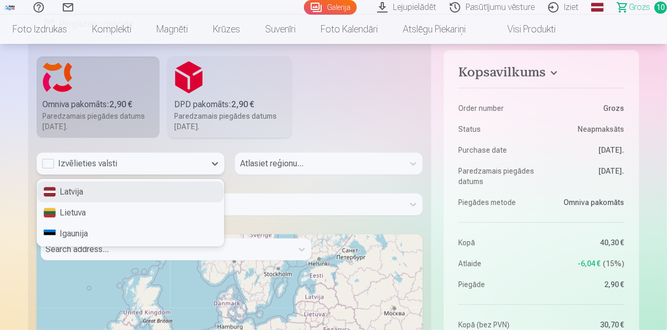
click at [81, 164] on div "Izvēlieties valsti" at bounding box center [121, 163] width 158 height 13
click at [86, 190] on div "Latvija" at bounding box center [130, 191] width 187 height 21
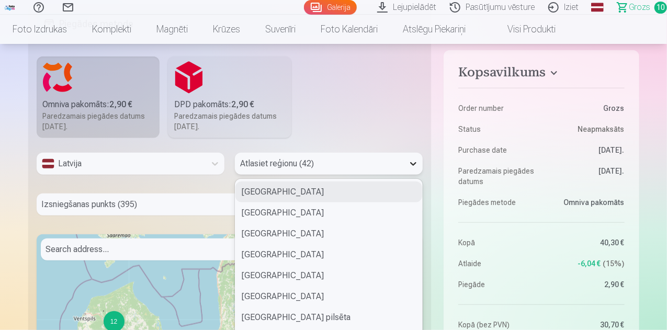
scroll to position [324, 0]
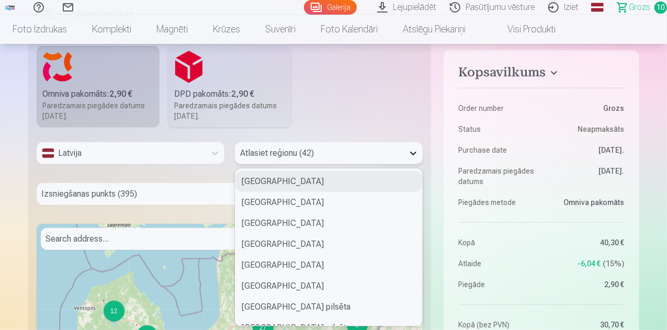
click at [418, 161] on div at bounding box center [413, 153] width 19 height 19
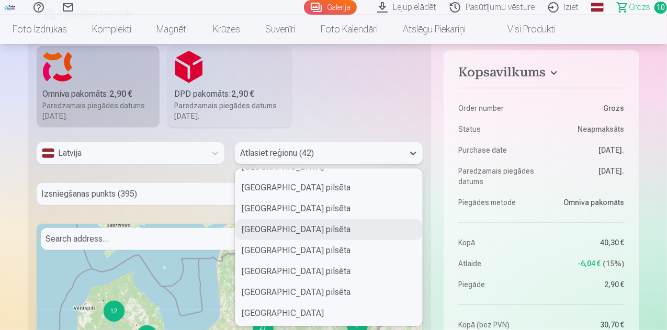
scroll to position [157, 0]
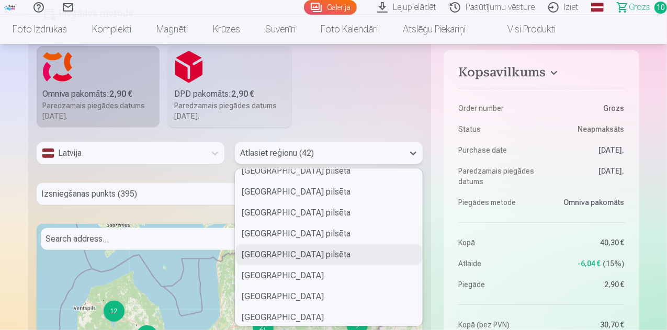
click at [293, 253] on div "Liepājas pilsēta" at bounding box center [328, 254] width 187 height 21
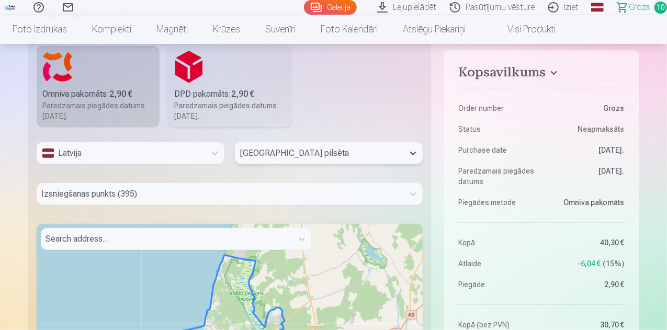
click at [198, 197] on div "Izsniegšanas punkts (395)" at bounding box center [230, 194] width 387 height 22
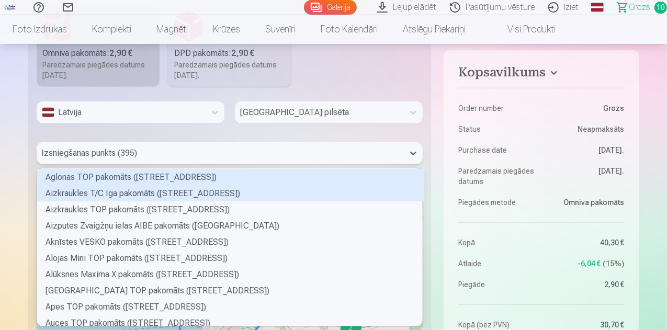
scroll to position [154, 383]
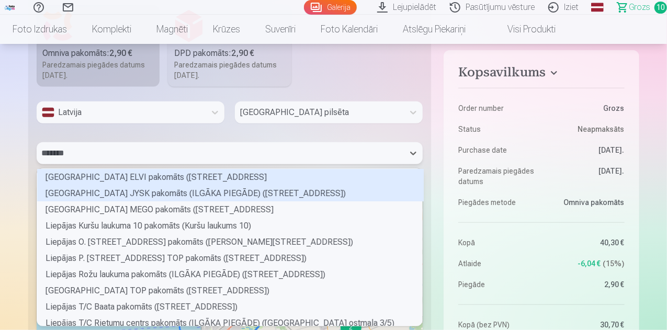
type input "********"
click at [188, 197] on div "Liepājas Ganību ielas JYSK pakomāts (ILGĀKA PIEGĀDE) (Ganību iela 187)" at bounding box center [230, 193] width 387 height 16
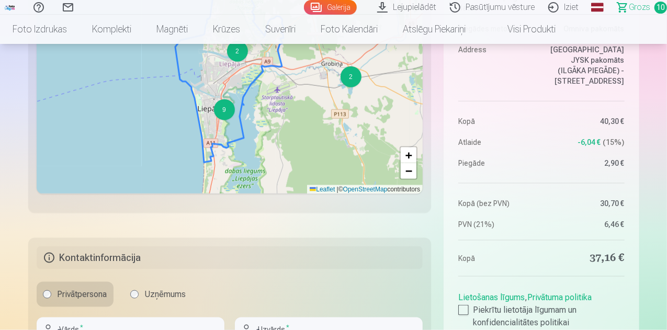
scroll to position [679, 0]
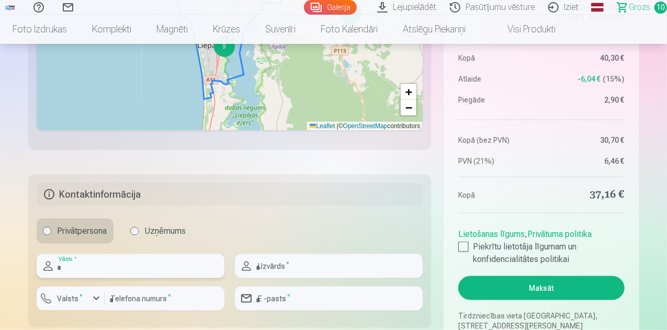
click at [170, 267] on input "text" at bounding box center [131, 266] width 188 height 24
type input "******"
type input "**********"
type input "****"
type input "********"
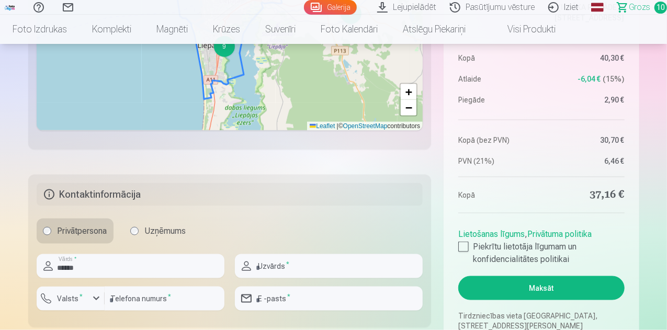
type input "**********"
click at [97, 302] on div "button" at bounding box center [96, 298] width 13 height 13
click at [77, 321] on div "+371" at bounding box center [76, 323] width 21 height 13
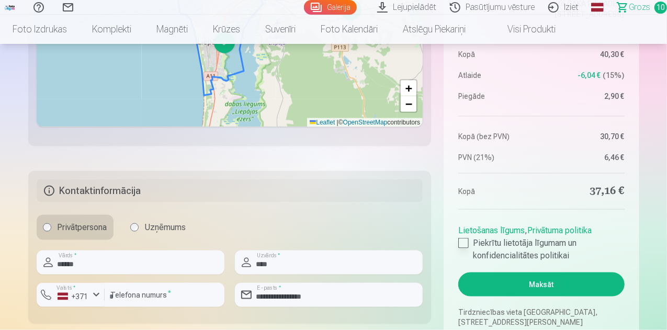
click at [465, 244] on div at bounding box center [463, 243] width 10 height 10
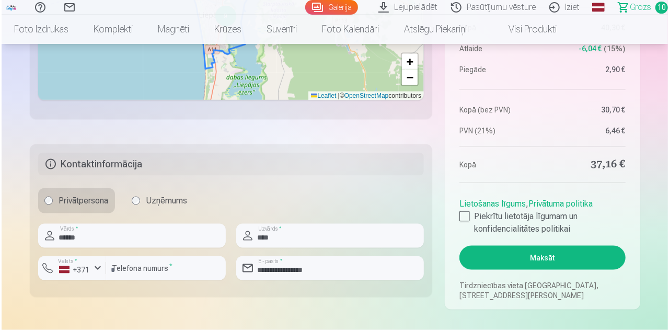
scroll to position [735, 0]
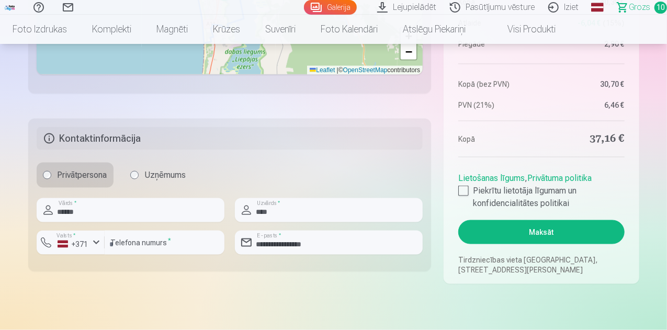
click at [531, 238] on button "Maksāt" at bounding box center [541, 232] width 166 height 24
